Goal: Task Accomplishment & Management: Manage account settings

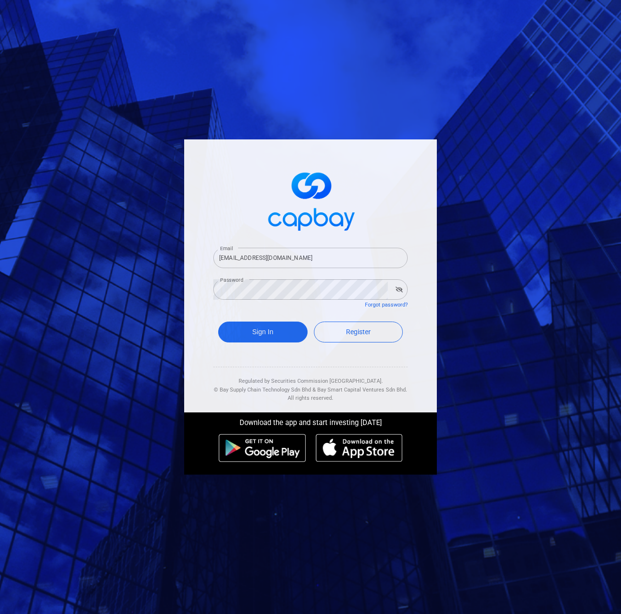
click at [258, 330] on button "Sign In" at bounding box center [262, 332] width 89 height 21
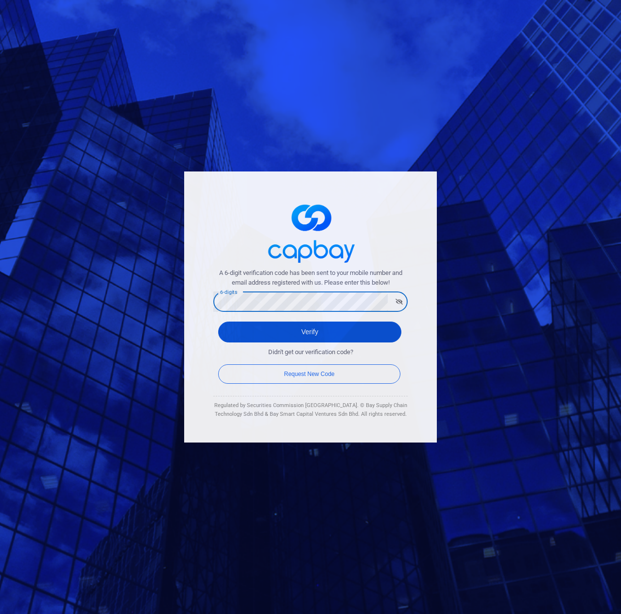
click at [239, 337] on button "Verify" at bounding box center [309, 332] width 183 height 21
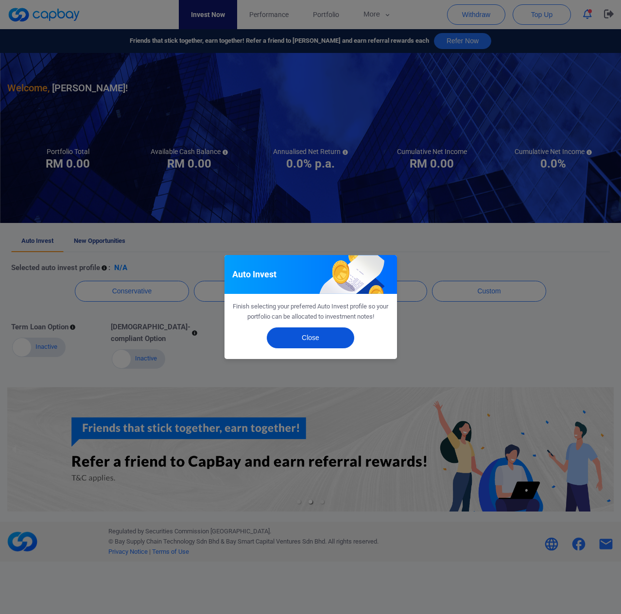
click at [325, 342] on button "Close" at bounding box center [310, 337] width 87 height 21
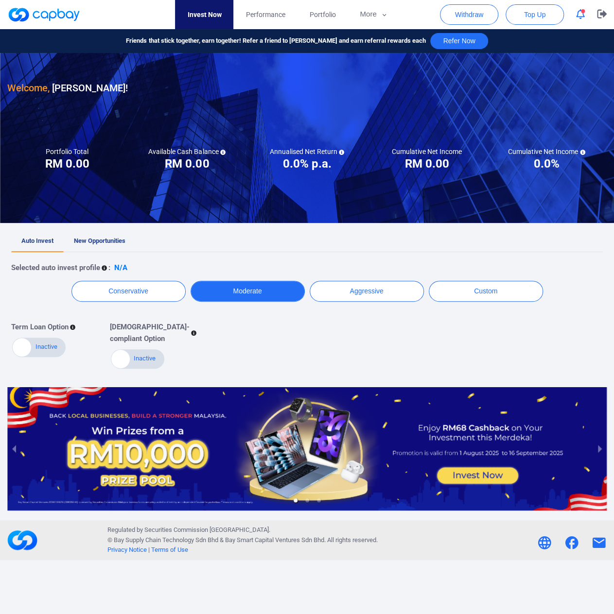
click at [243, 294] on button "Moderate" at bounding box center [247, 291] width 114 height 21
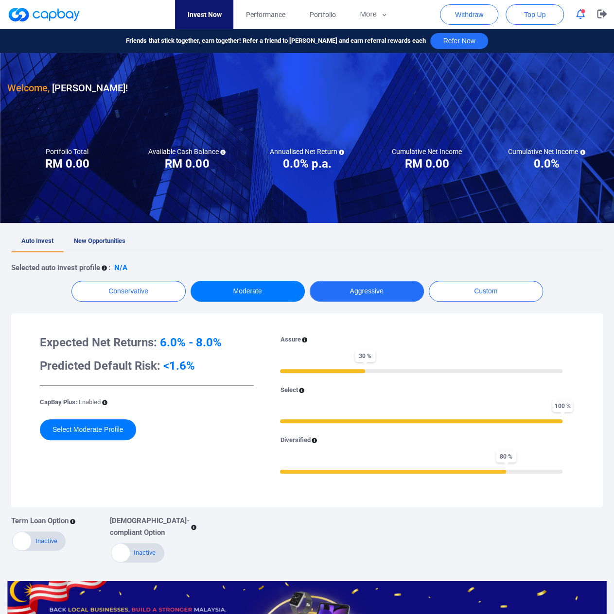
click at [358, 292] on button "Aggressive" at bounding box center [366, 291] width 114 height 21
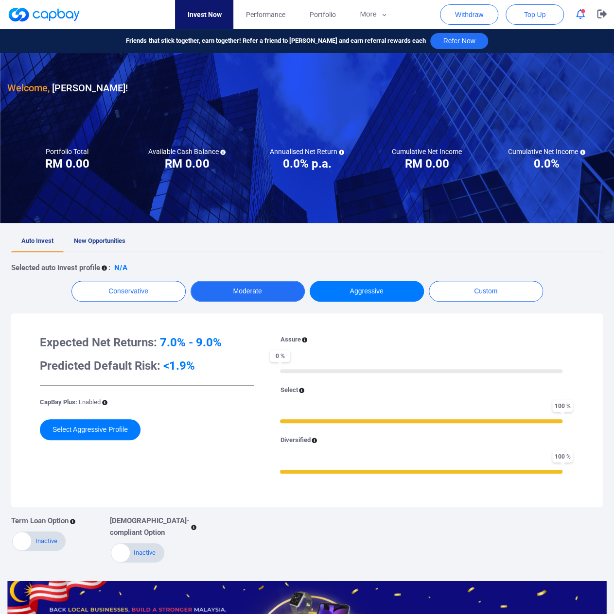
click at [267, 290] on button "Moderate" at bounding box center [247, 291] width 114 height 21
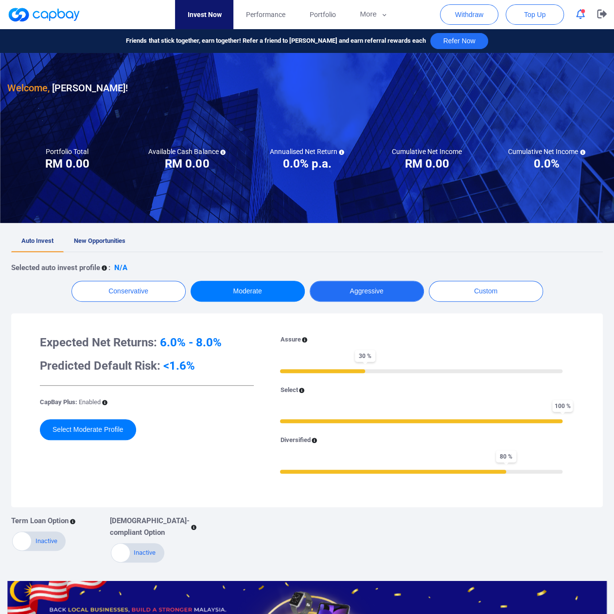
click at [354, 293] on button "Aggressive" at bounding box center [366, 291] width 114 height 21
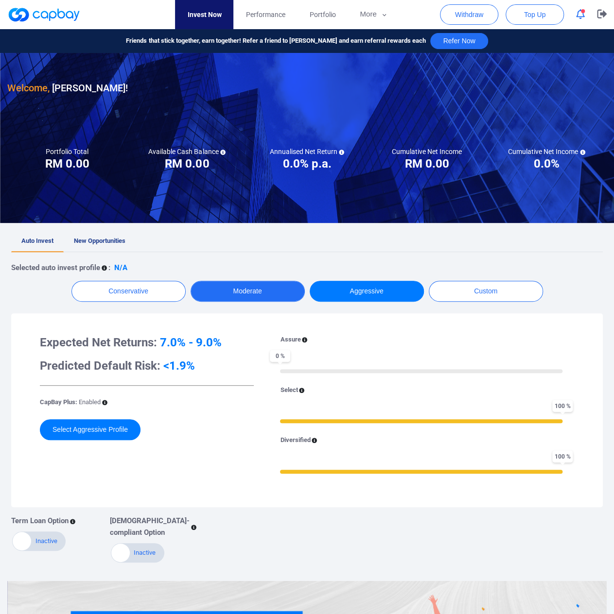
click at [268, 288] on button "Moderate" at bounding box center [247, 291] width 114 height 21
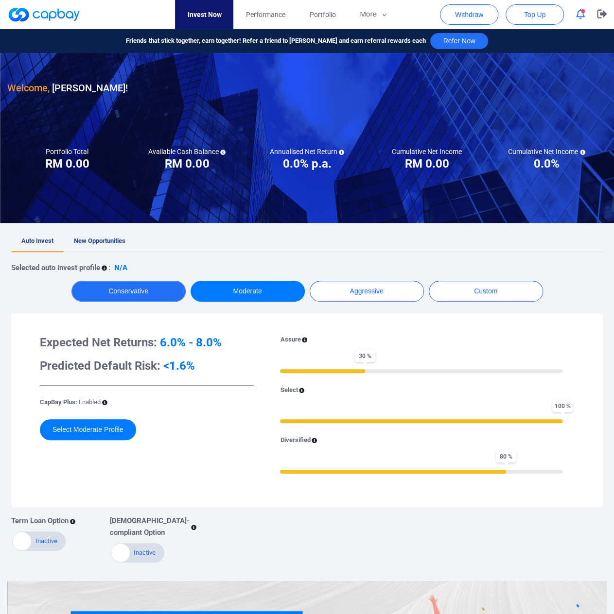
click at [132, 284] on button "Conservative" at bounding box center [128, 291] width 114 height 21
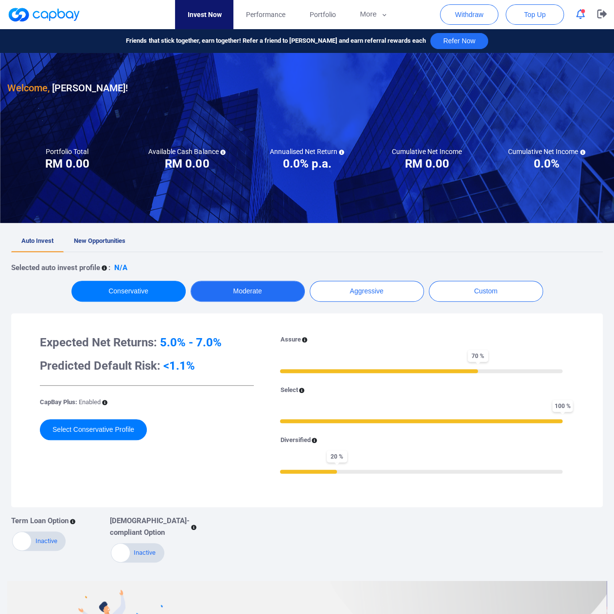
click at [266, 296] on button "Moderate" at bounding box center [247, 291] width 114 height 21
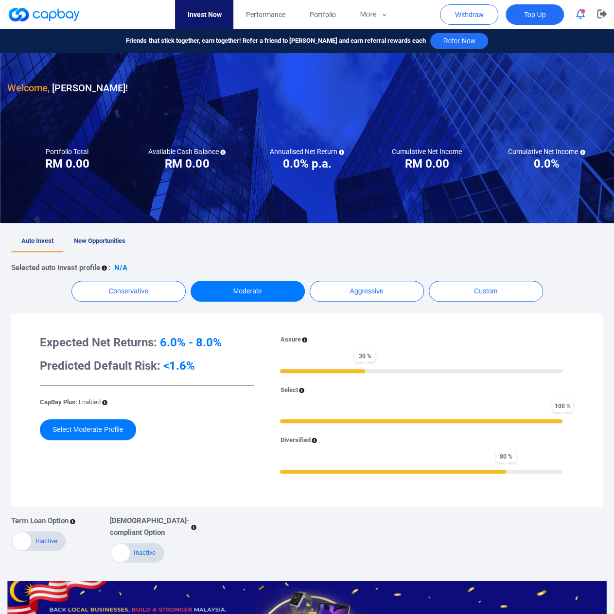
click at [546, 19] on button "Top Up" at bounding box center [534, 14] width 58 height 20
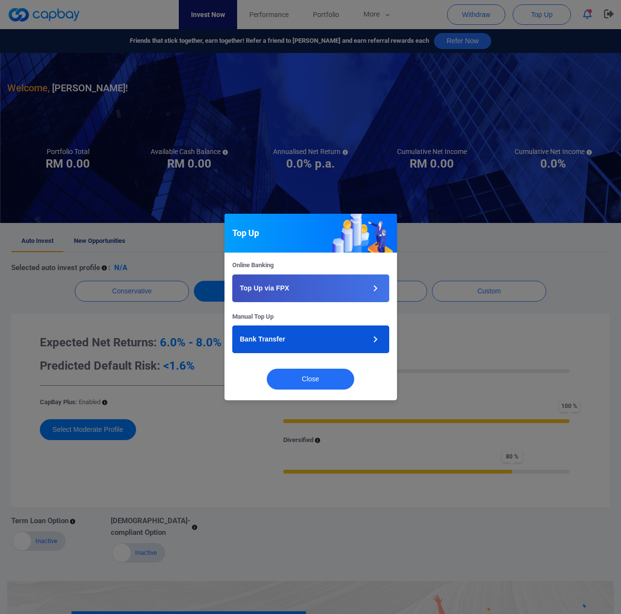
click at [375, 342] on icon "button" at bounding box center [375, 339] width 12 height 12
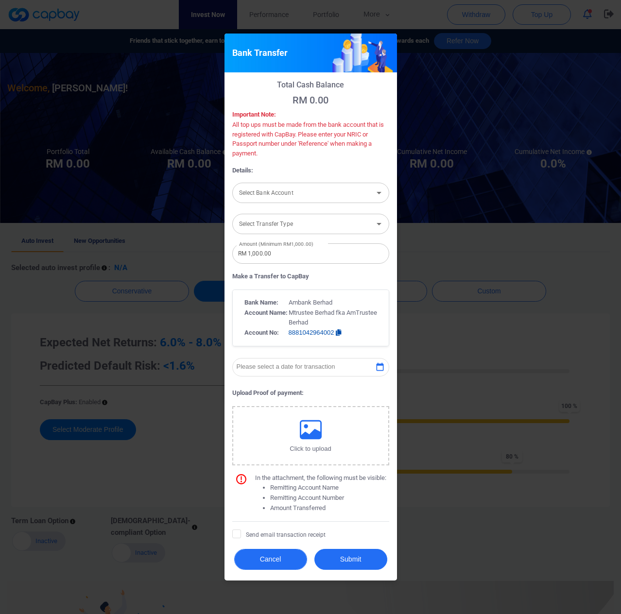
click at [282, 562] on button "Cancel" at bounding box center [270, 559] width 73 height 21
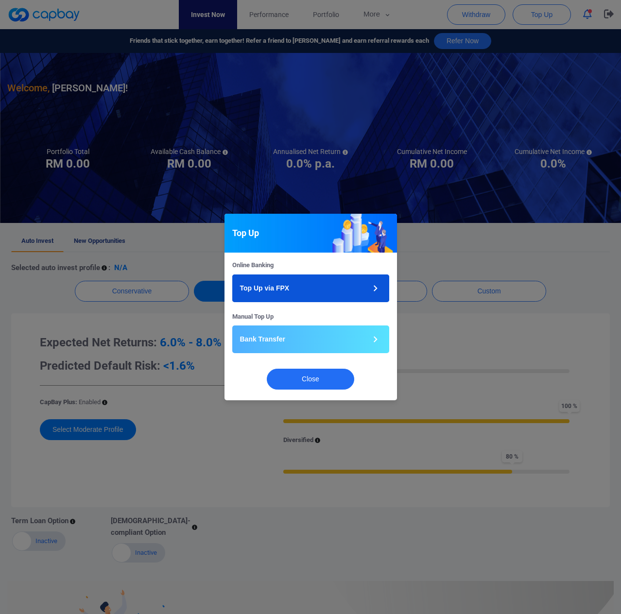
click at [308, 289] on button "Top Up via FPX" at bounding box center [310, 288] width 157 height 28
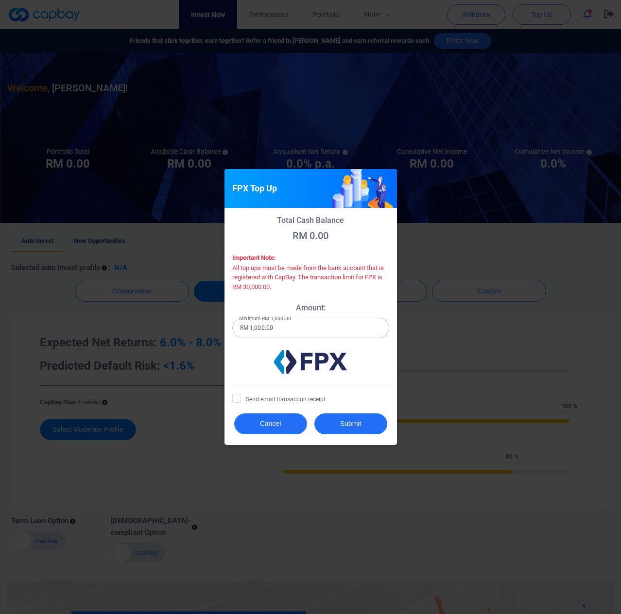
click at [283, 428] on button "Cancel" at bounding box center [270, 423] width 73 height 21
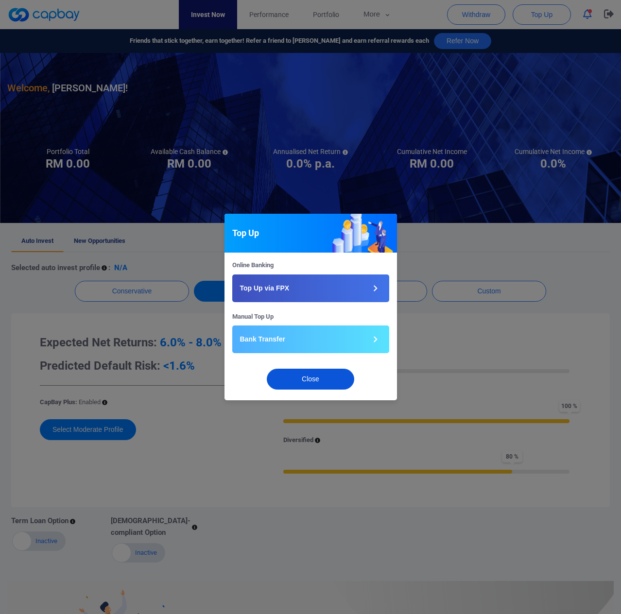
click at [321, 379] on button "Close" at bounding box center [310, 379] width 87 height 21
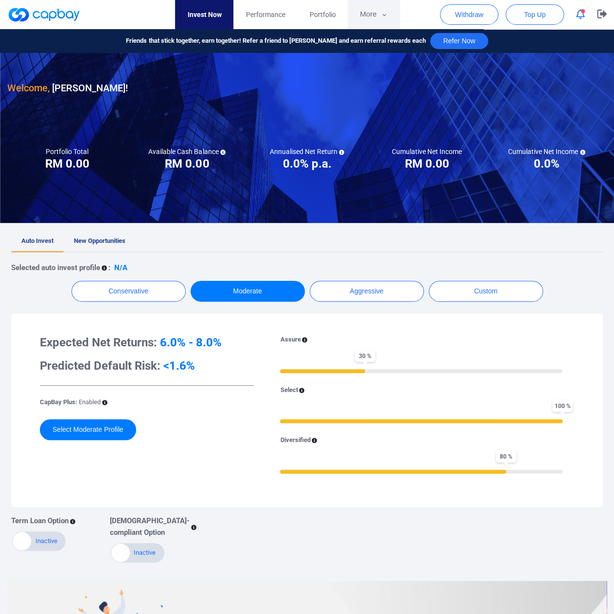
click at [375, 17] on button "More" at bounding box center [373, 14] width 52 height 29
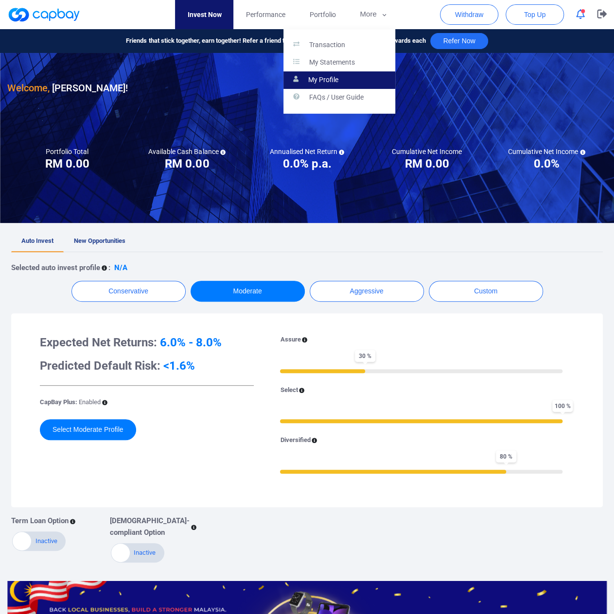
click at [338, 77] on p "My Profile" at bounding box center [323, 80] width 30 height 9
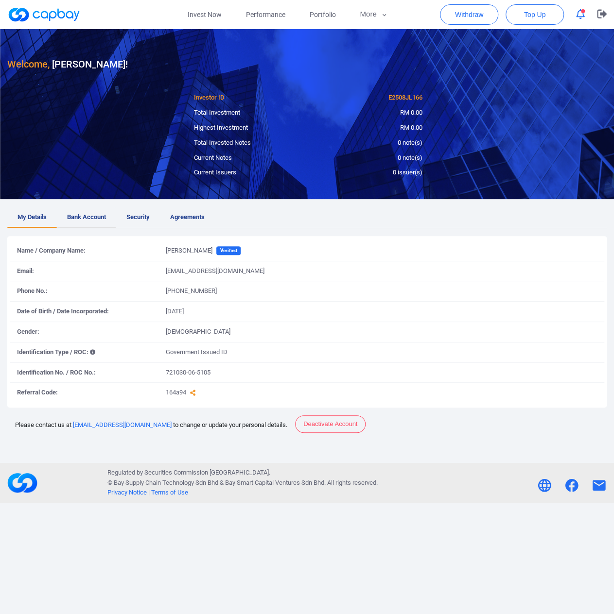
click at [75, 221] on span "Bank Account" at bounding box center [86, 217] width 39 height 10
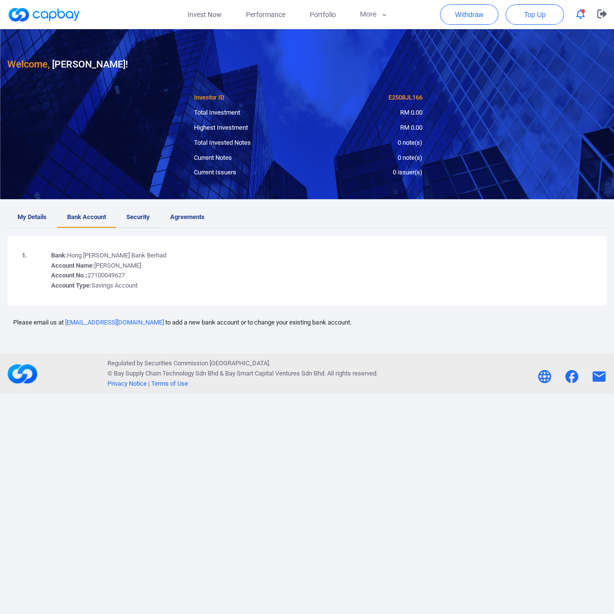
click at [141, 220] on span "Security" at bounding box center [137, 217] width 23 height 10
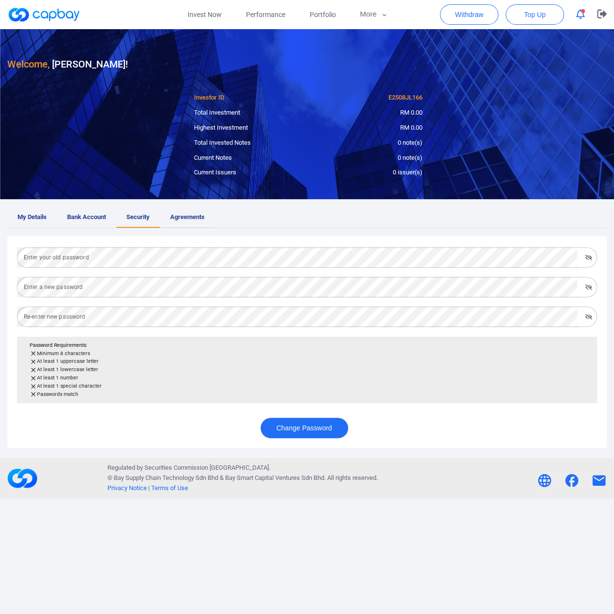
click at [202, 221] on span "Agreements" at bounding box center [187, 217] width 34 height 10
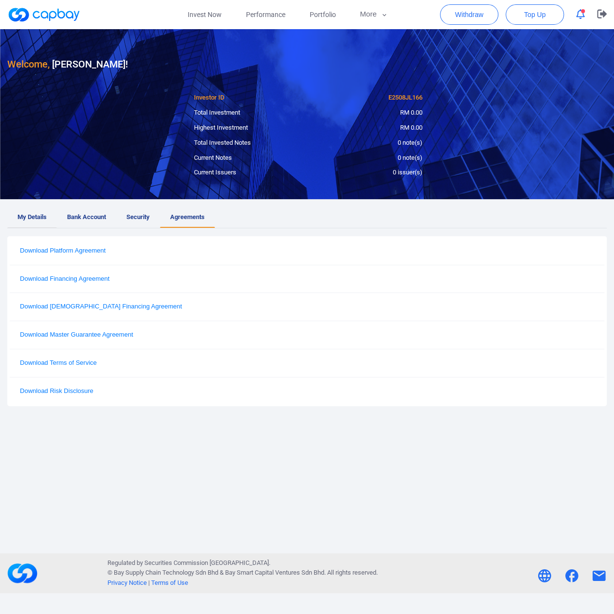
click at [39, 218] on span "My Details" at bounding box center [31, 217] width 29 height 10
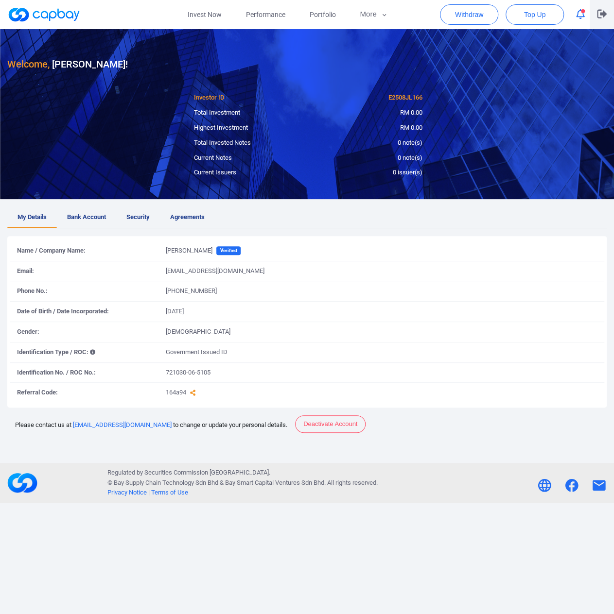
click at [600, 13] on icon "button" at bounding box center [602, 14] width 10 height 9
